Goal: Task Accomplishment & Management: Manage account settings

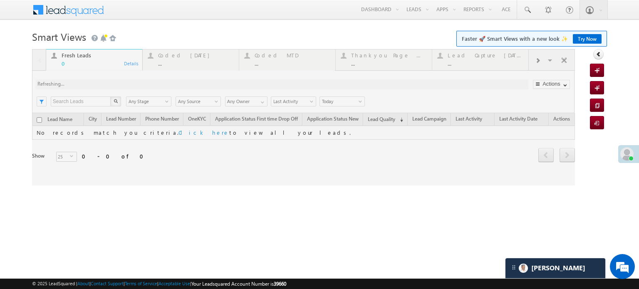
drag, startPoint x: 186, startPoint y: 59, endPoint x: 173, endPoint y: 64, distance: 14.5
click at [173, 64] on div at bounding box center [303, 117] width 543 height 136
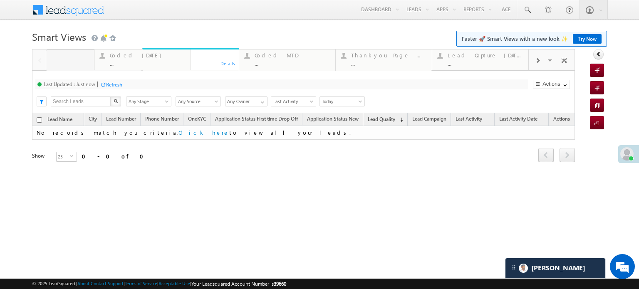
drag, startPoint x: 180, startPoint y: 61, endPoint x: 131, endPoint y: 71, distance: 49.8
click at [84, 62] on div "..." at bounding box center [100, 63] width 76 height 6
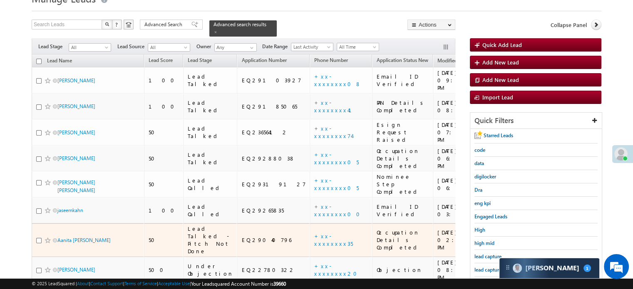
scroll to position [83, 0]
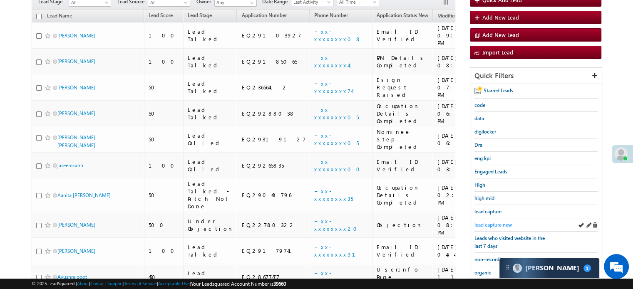
click at [488, 222] on span "lead capture new" at bounding box center [492, 225] width 37 height 6
